Goal: Task Accomplishment & Management: Manage account settings

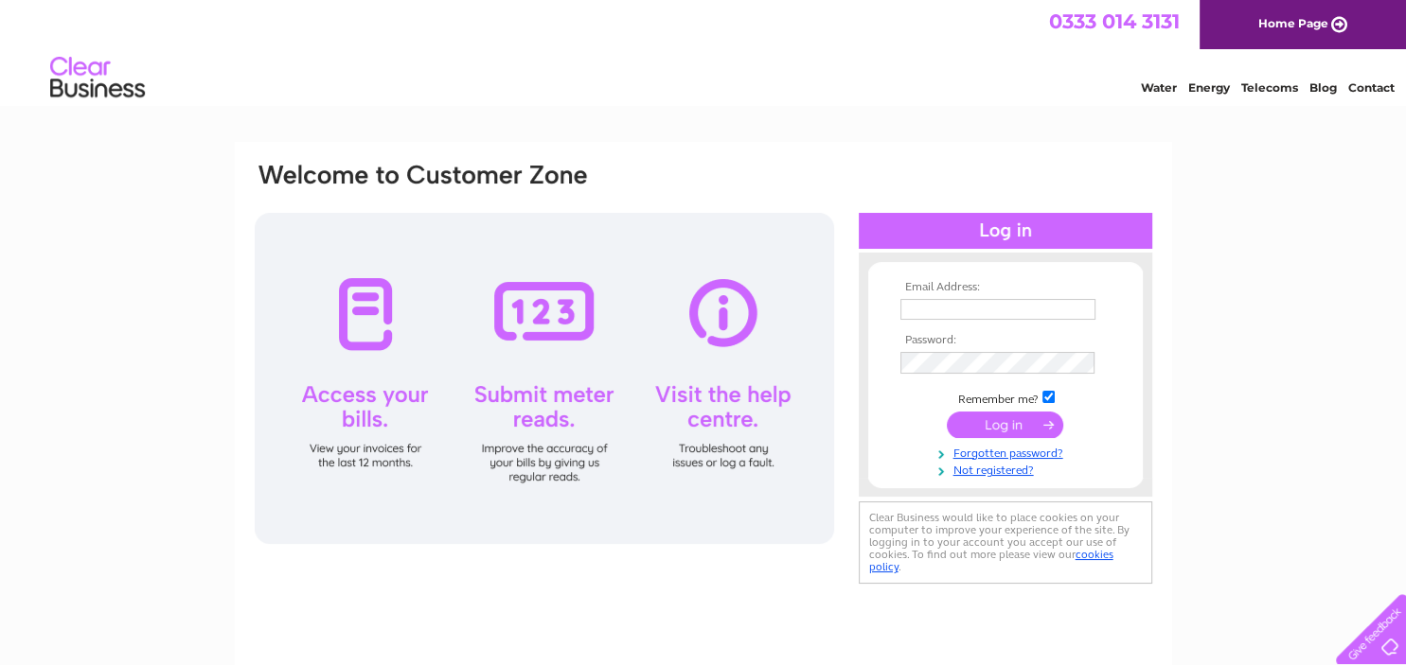
click at [930, 312] on input "text" at bounding box center [997, 309] width 195 height 21
type input "L"
type input "lisa@atlanticandpacificinsurance.co.uk"
click at [1007, 430] on input "submit" at bounding box center [1005, 426] width 116 height 27
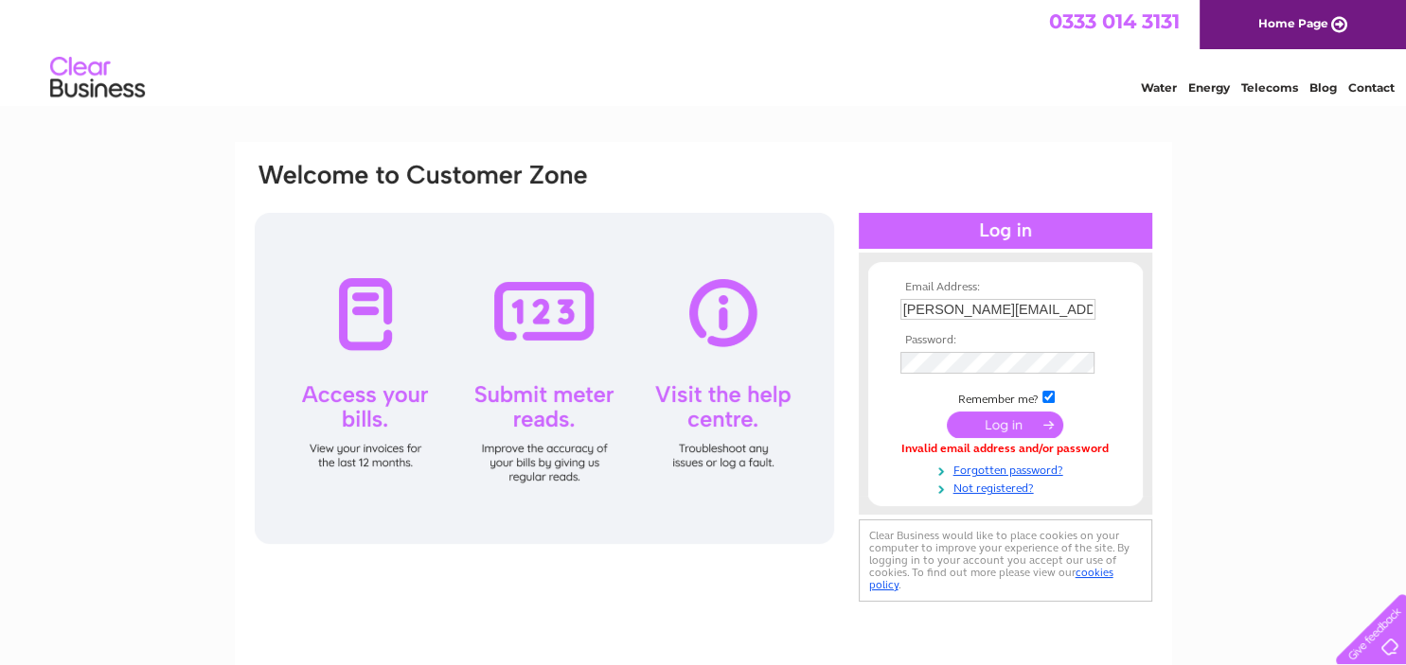
click at [991, 427] on input "submit" at bounding box center [1005, 425] width 116 height 27
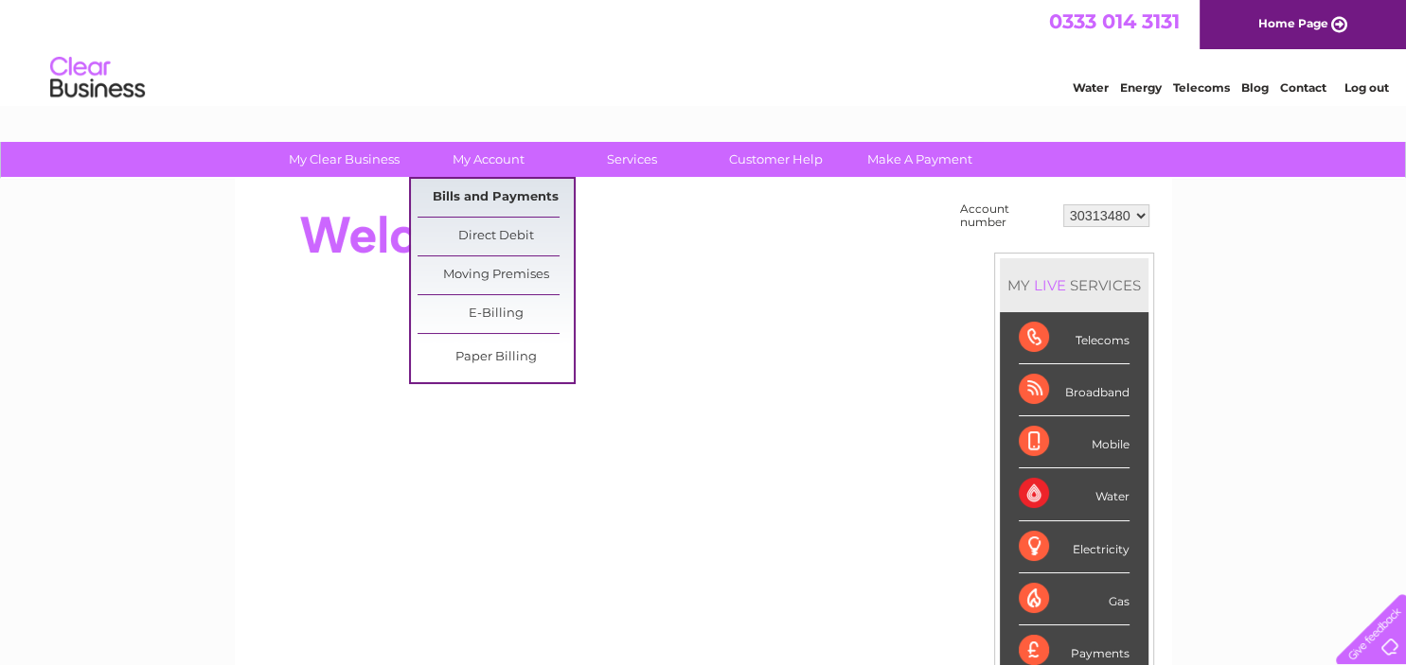
click at [500, 199] on link "Bills and Payments" at bounding box center [495, 198] width 156 height 38
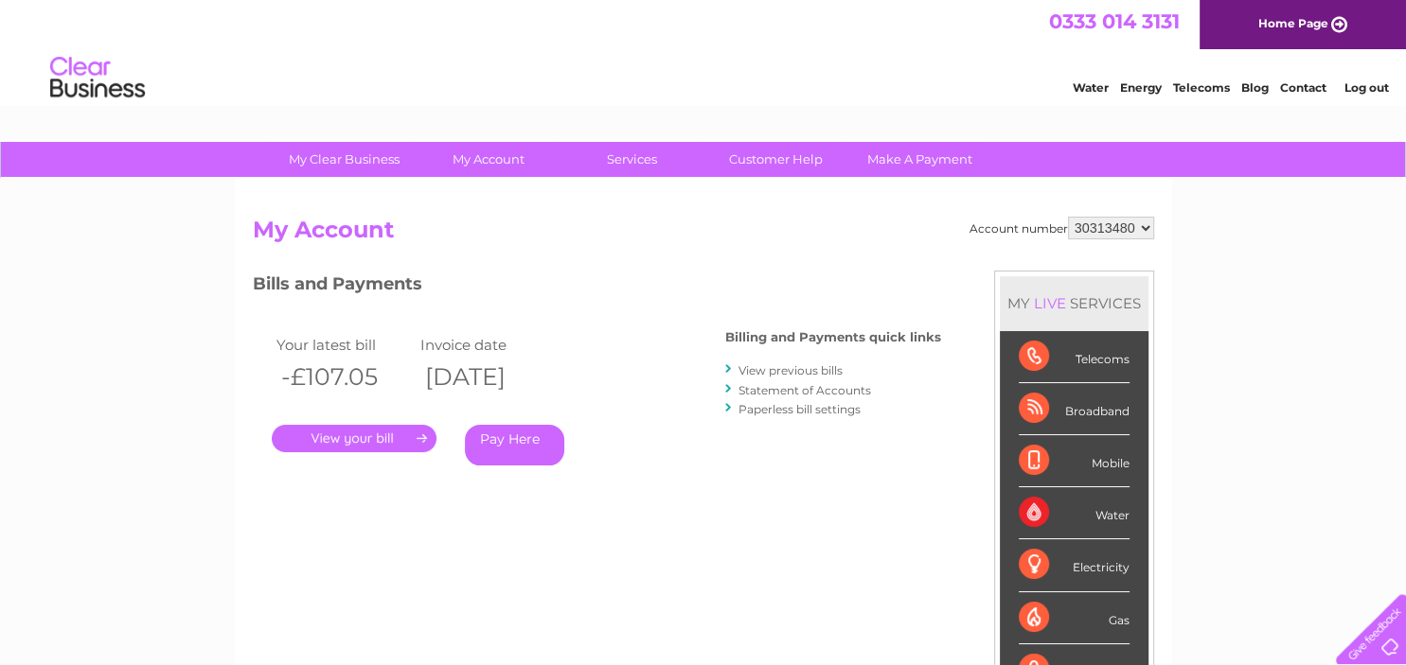
click at [394, 434] on link "." at bounding box center [354, 438] width 165 height 27
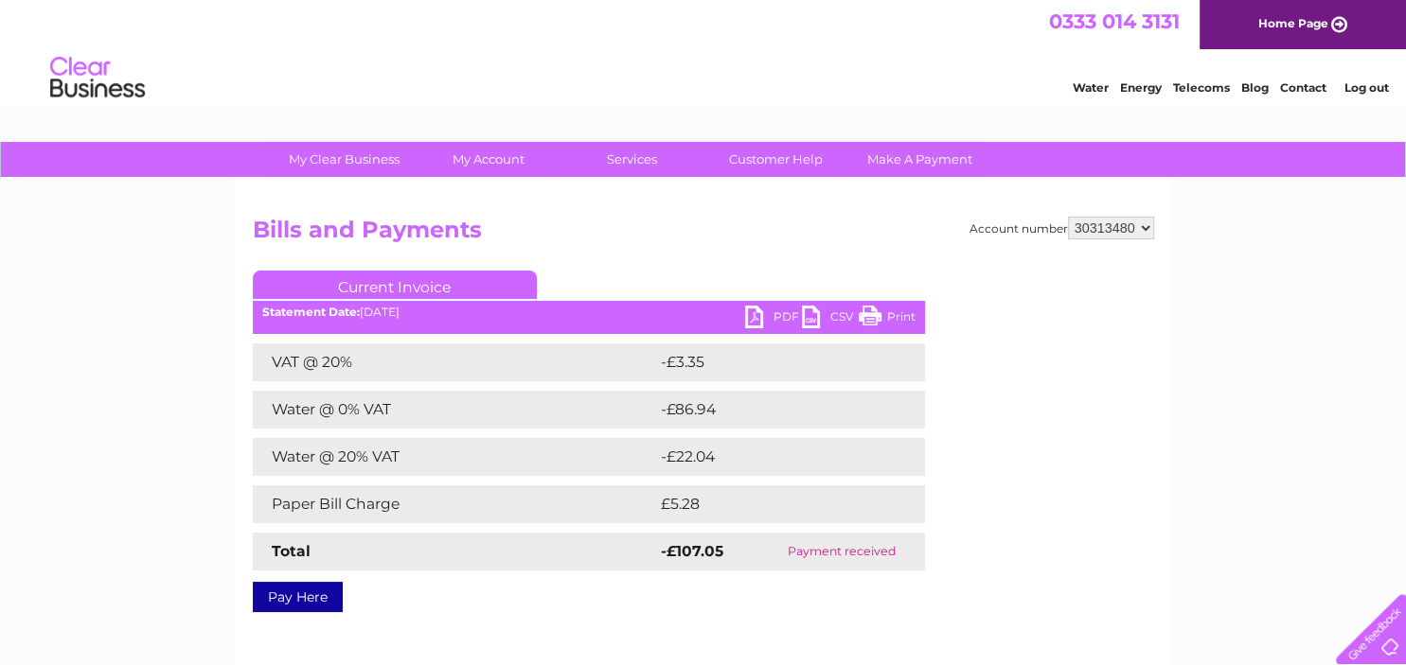
select select "30321056"
click option "30321056" at bounding box center [0, 0] width 0 height 0
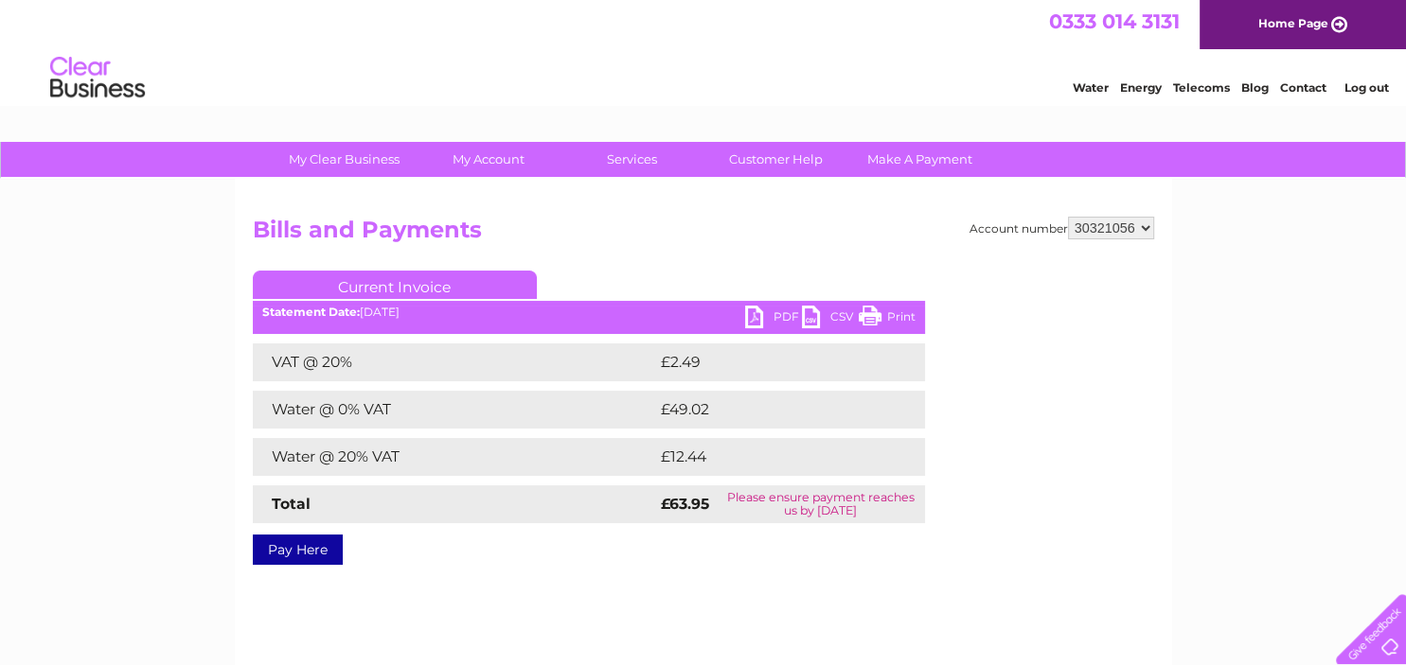
click at [761, 318] on link "PDF" at bounding box center [773, 319] width 57 height 27
click at [1369, 90] on link "Log out" at bounding box center [1365, 87] width 44 height 14
